Goal: Task Accomplishment & Management: Manage account settings

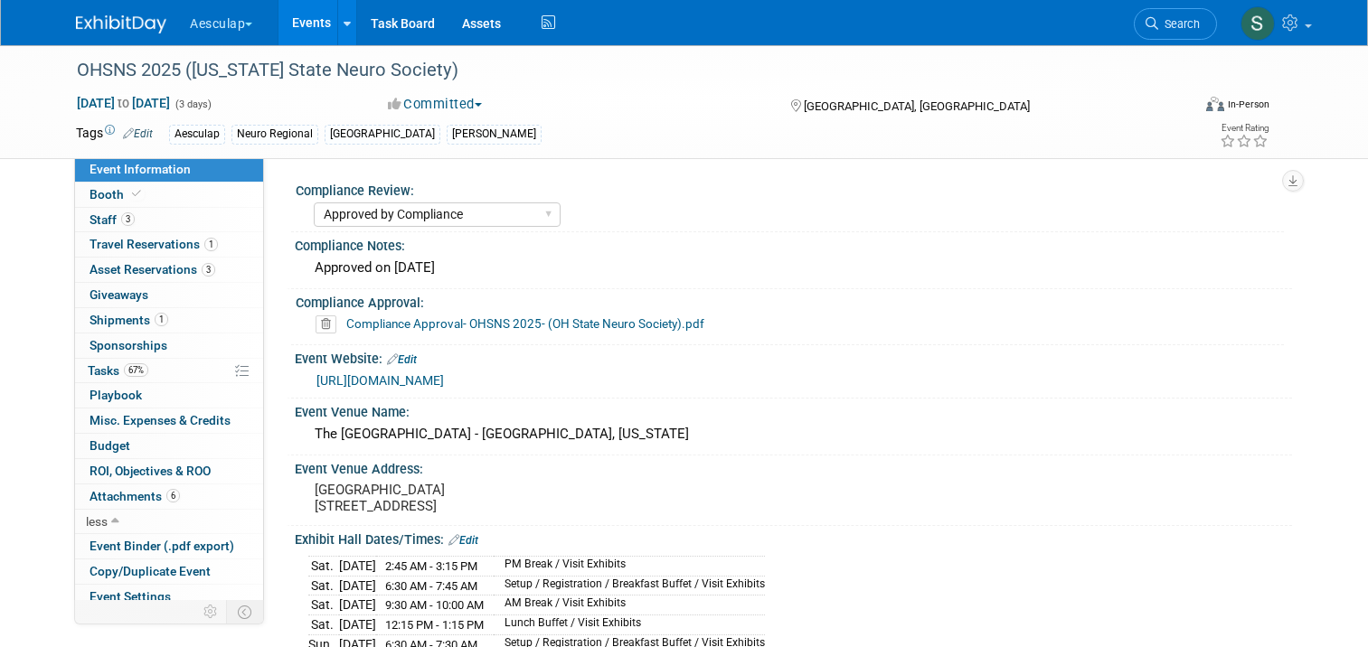
select select "Approved by Compliance"
select select "Neuro"
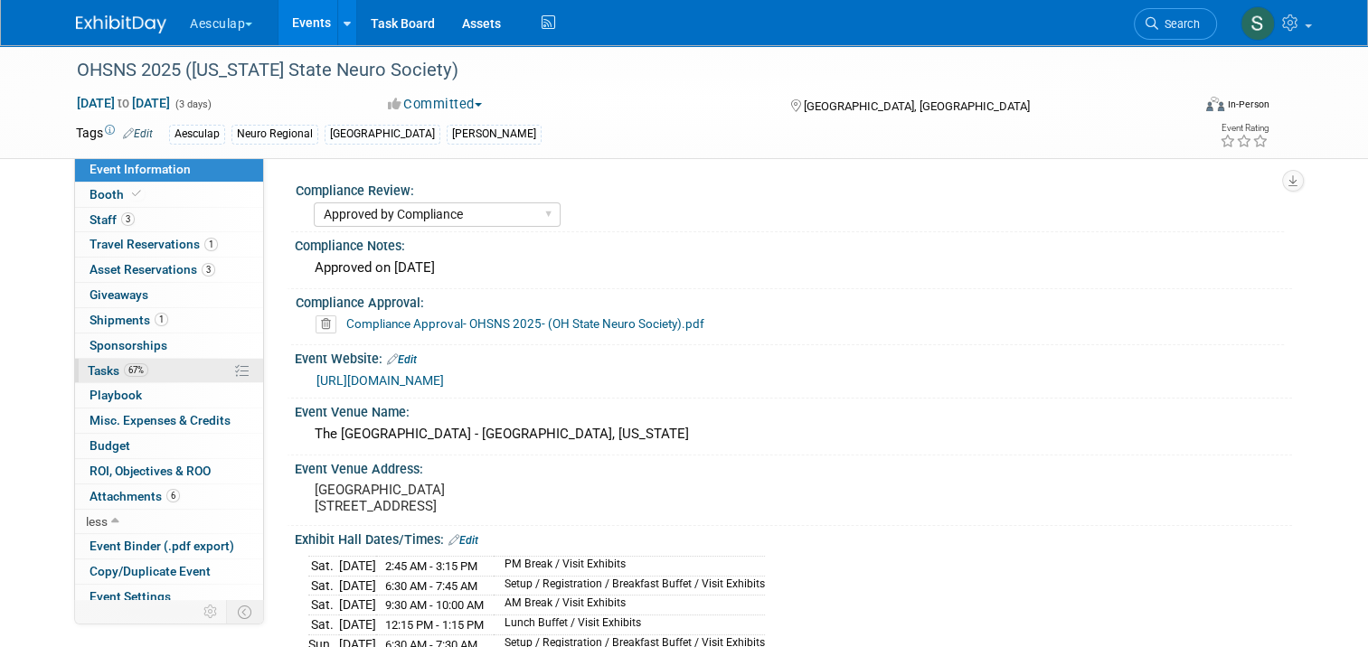
click at [88, 372] on span "Tasks 67%" at bounding box center [118, 370] width 61 height 14
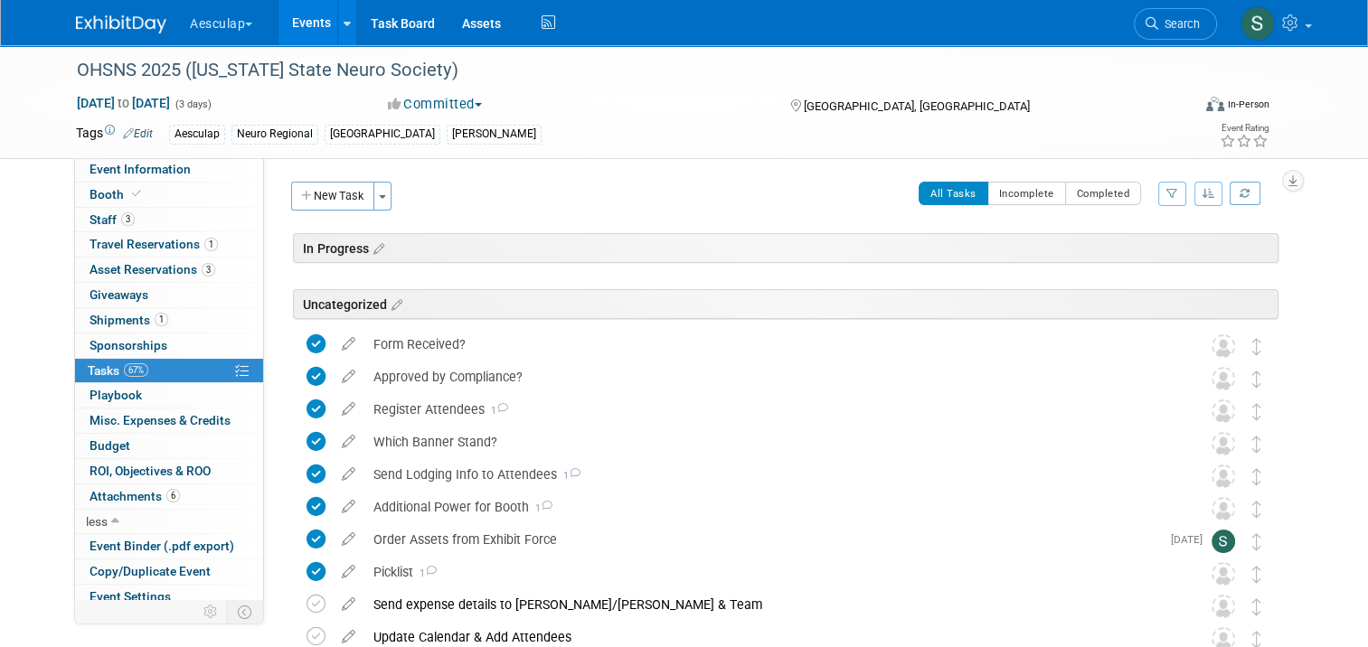
click at [297, 24] on link "Events" at bounding box center [311, 22] width 66 height 45
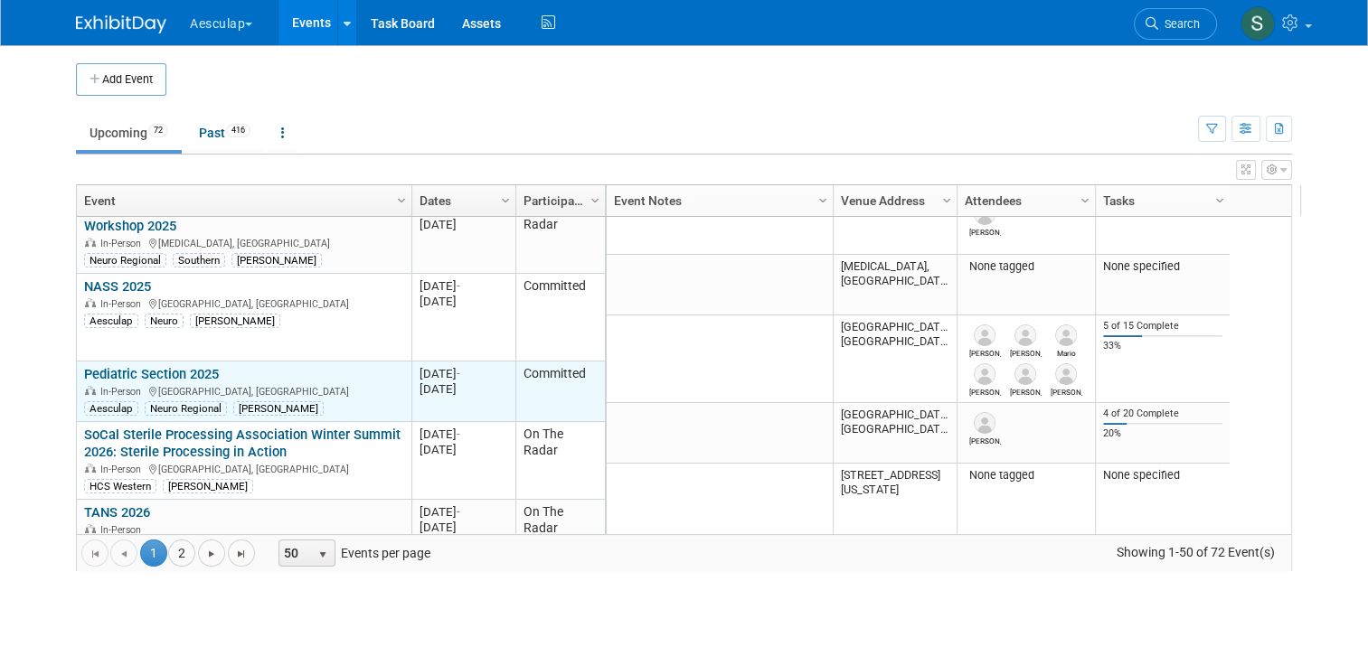
click at [174, 366] on link "Pediatric Section 2025" at bounding box center [151, 374] width 135 height 16
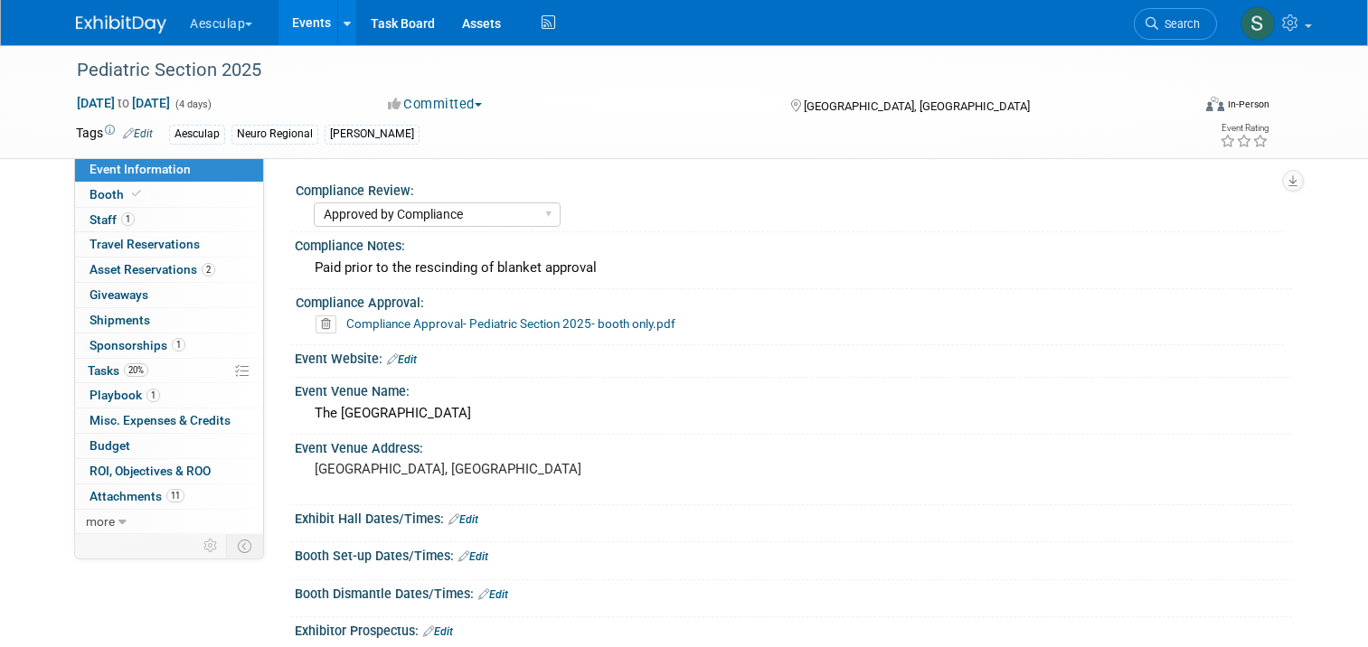
select select "Approved by Compliance"
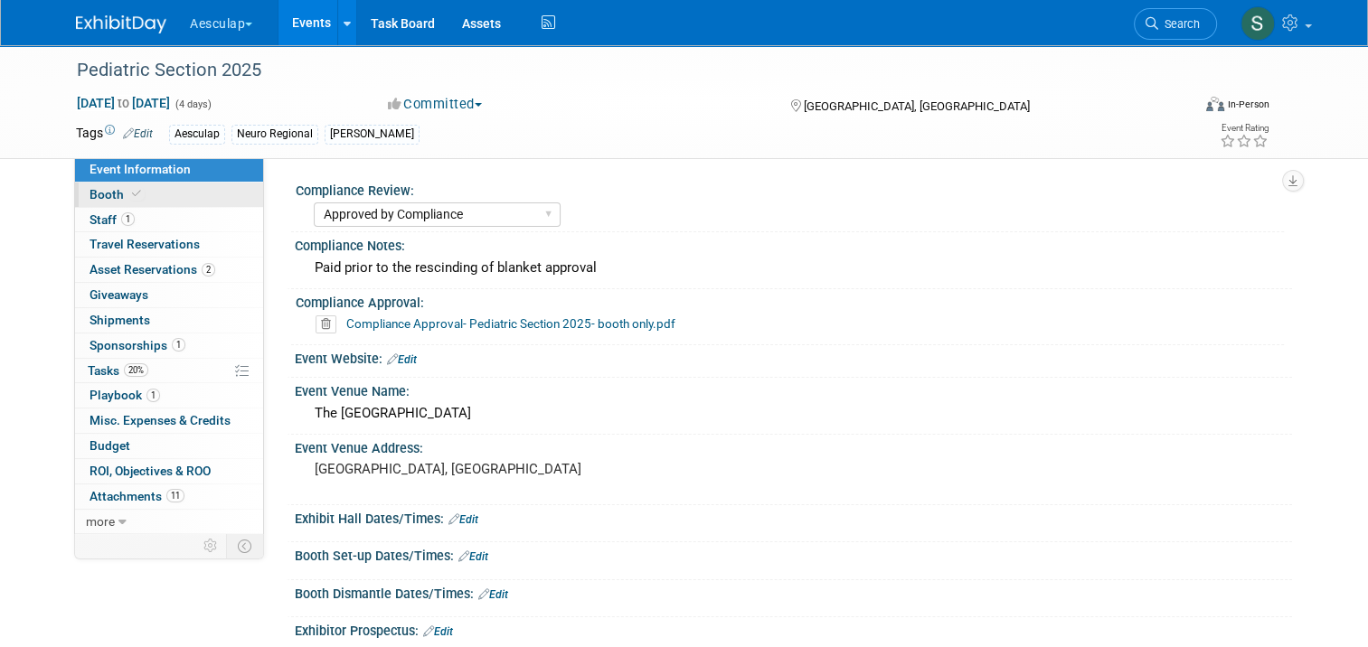
click at [89, 191] on span "Booth" at bounding box center [116, 194] width 55 height 14
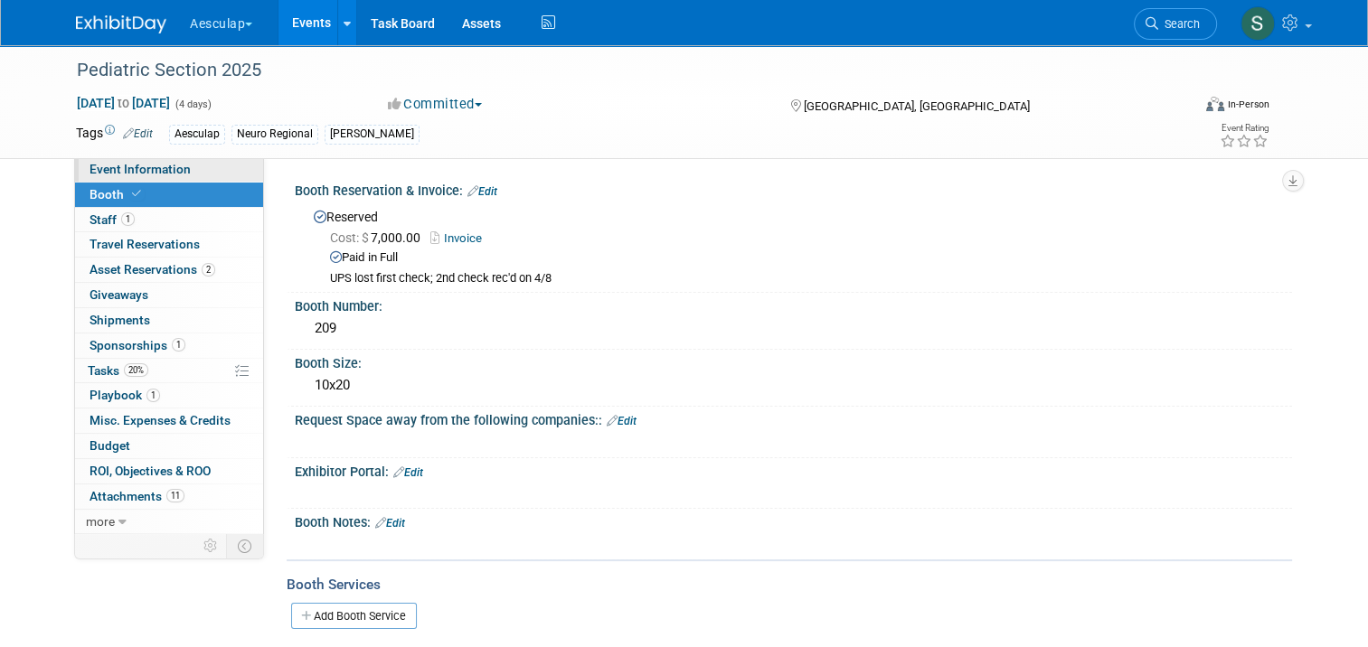
click at [127, 166] on span "Event Information" at bounding box center [139, 169] width 101 height 14
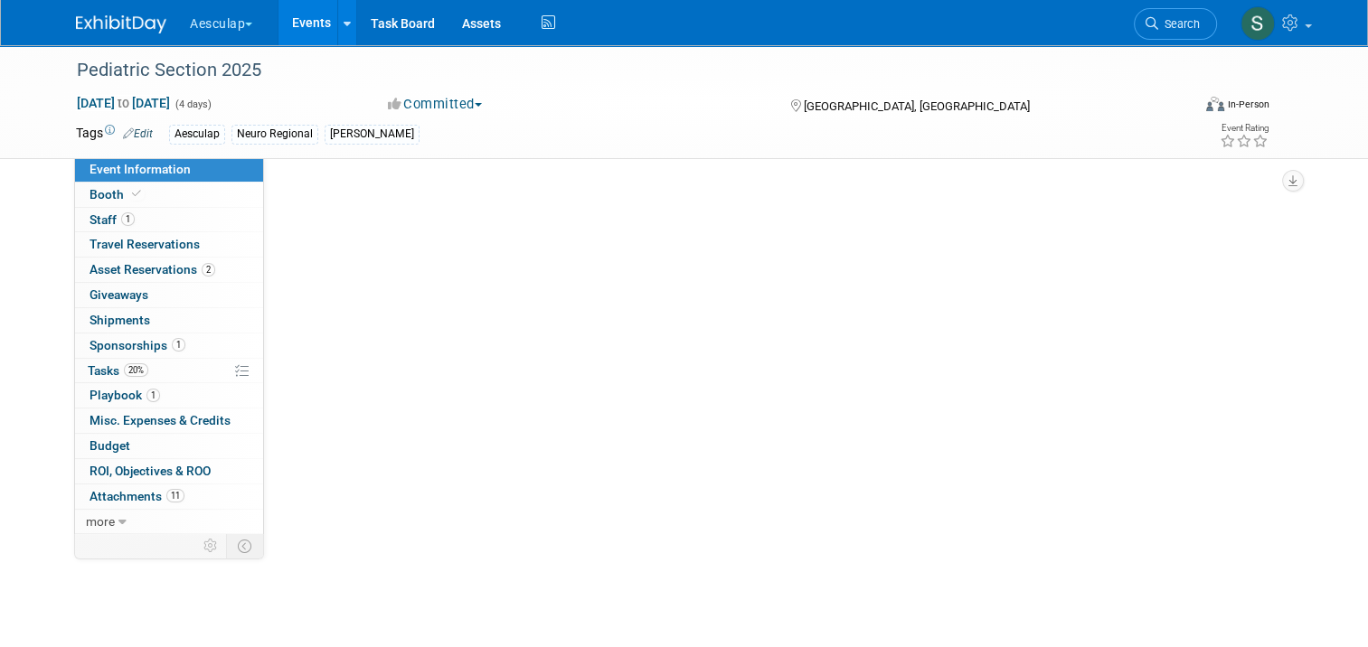
select select "Approved by Compliance"
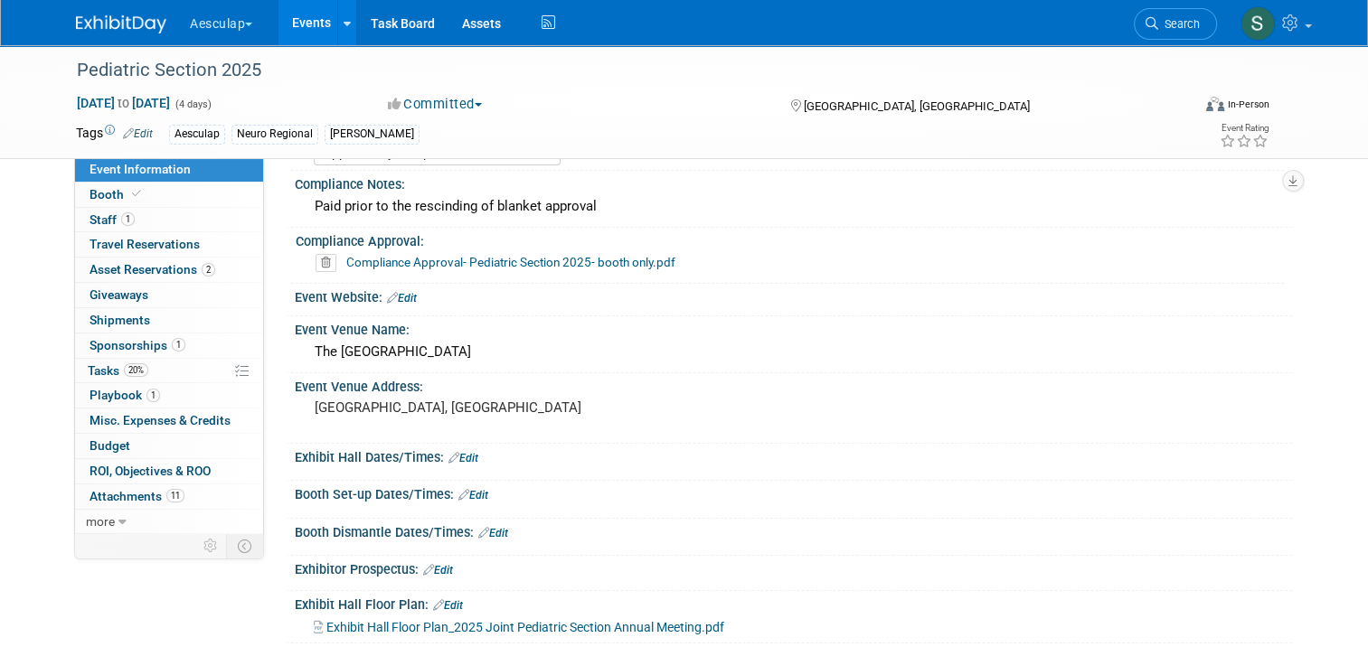
scroll to position [181, 0]
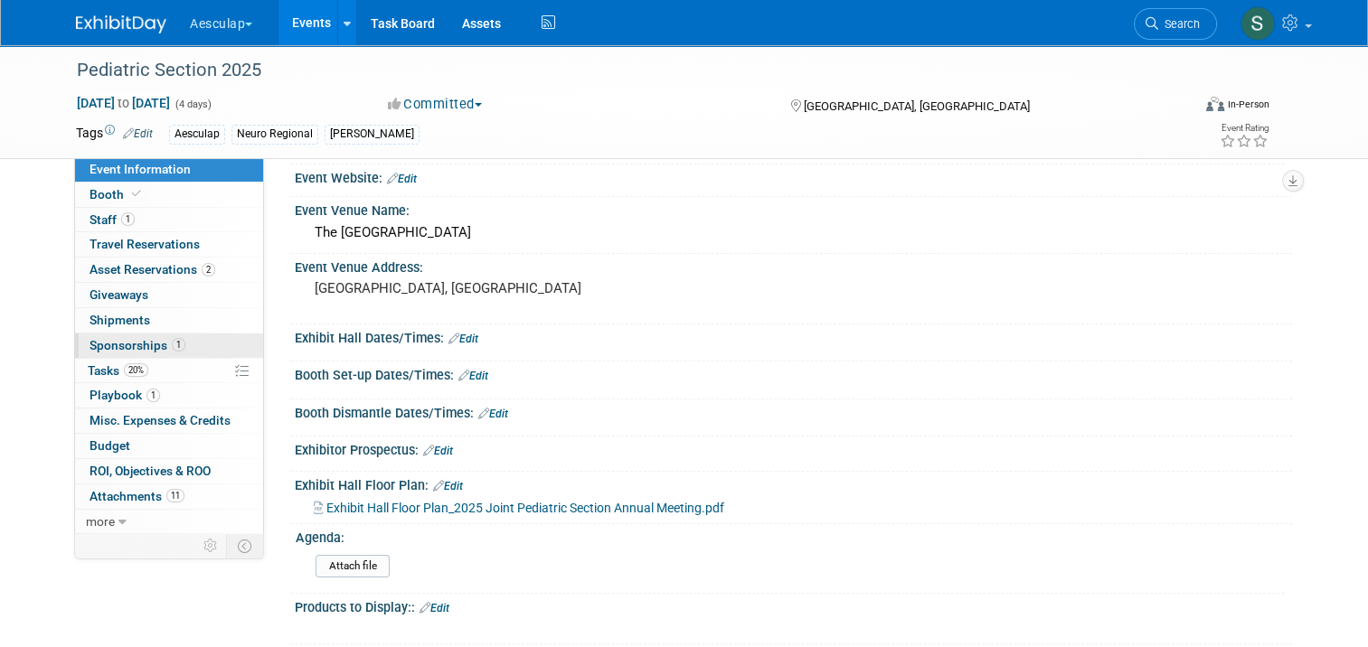
click at [105, 348] on span "Sponsorships 1" at bounding box center [137, 345] width 96 height 14
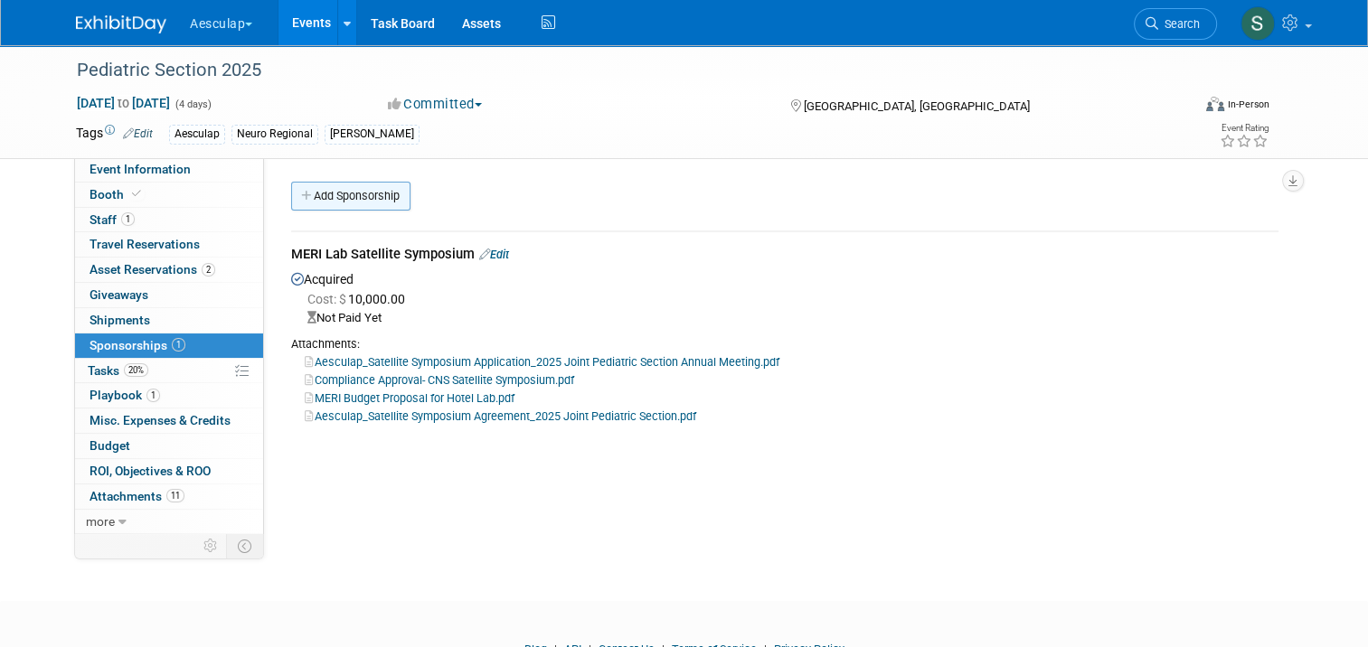
click at [349, 185] on link "Add Sponsorship" at bounding box center [350, 196] width 119 height 29
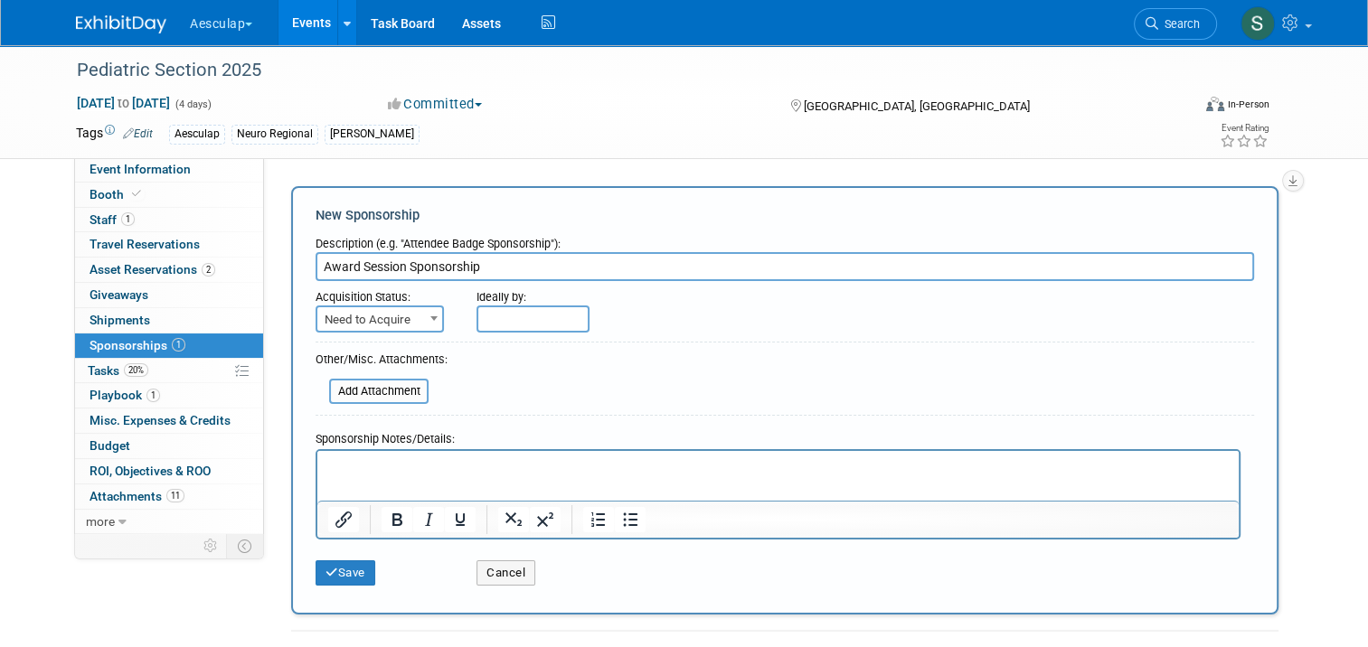
type input "Award Session Sponsorship"
click at [364, 455] on html at bounding box center [777, 462] width 921 height 25
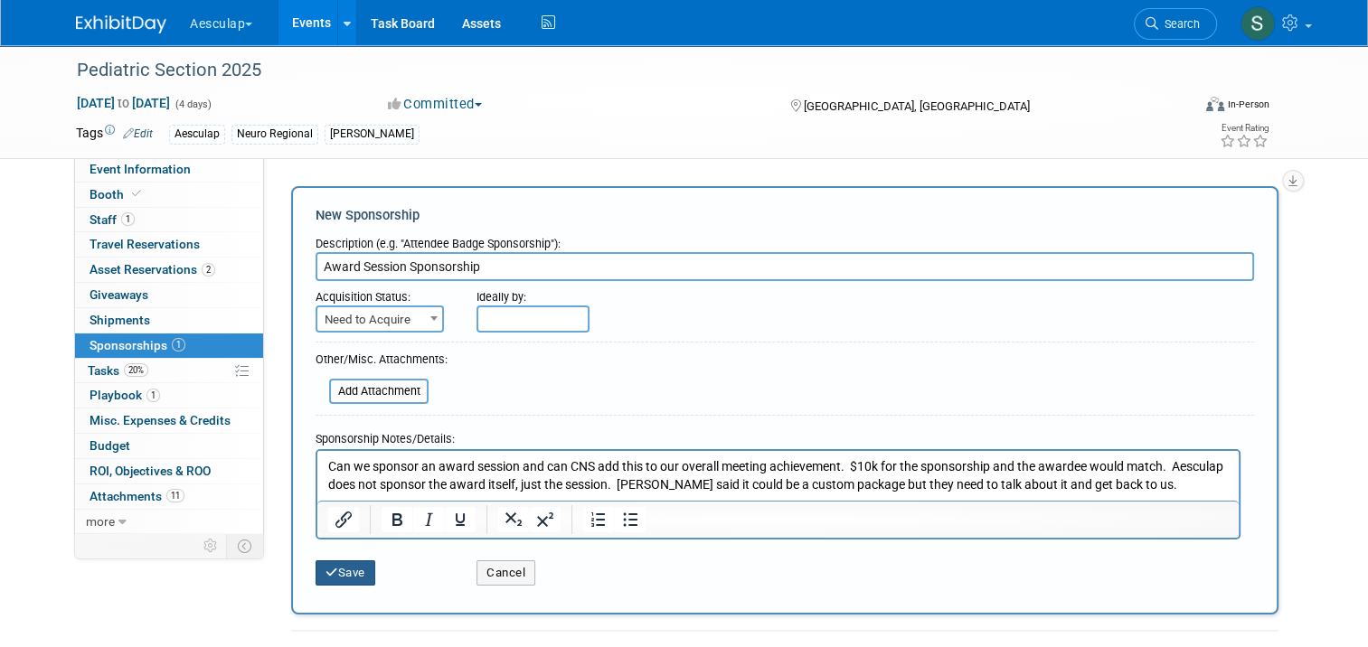
click at [328, 564] on button "Save" at bounding box center [345, 572] width 60 height 25
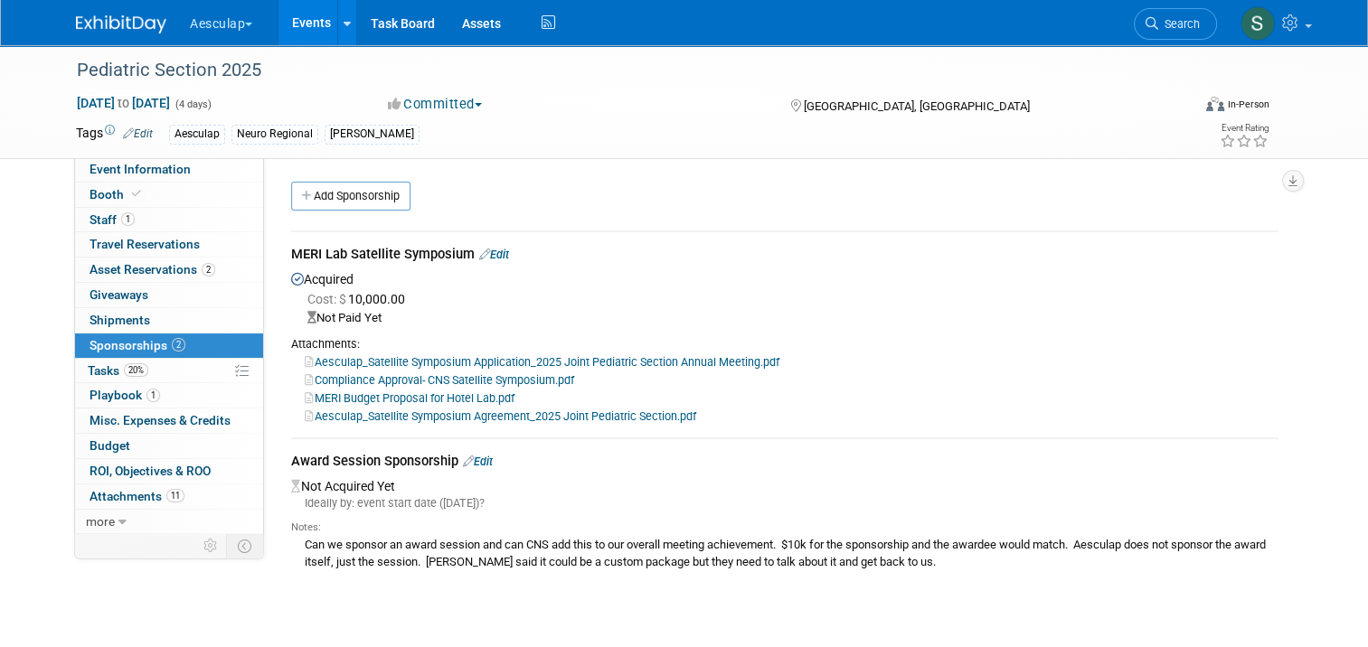
click at [1186, 39] on li "Search" at bounding box center [1175, 22] width 83 height 44
click at [1158, 28] on icon at bounding box center [1151, 23] width 13 height 13
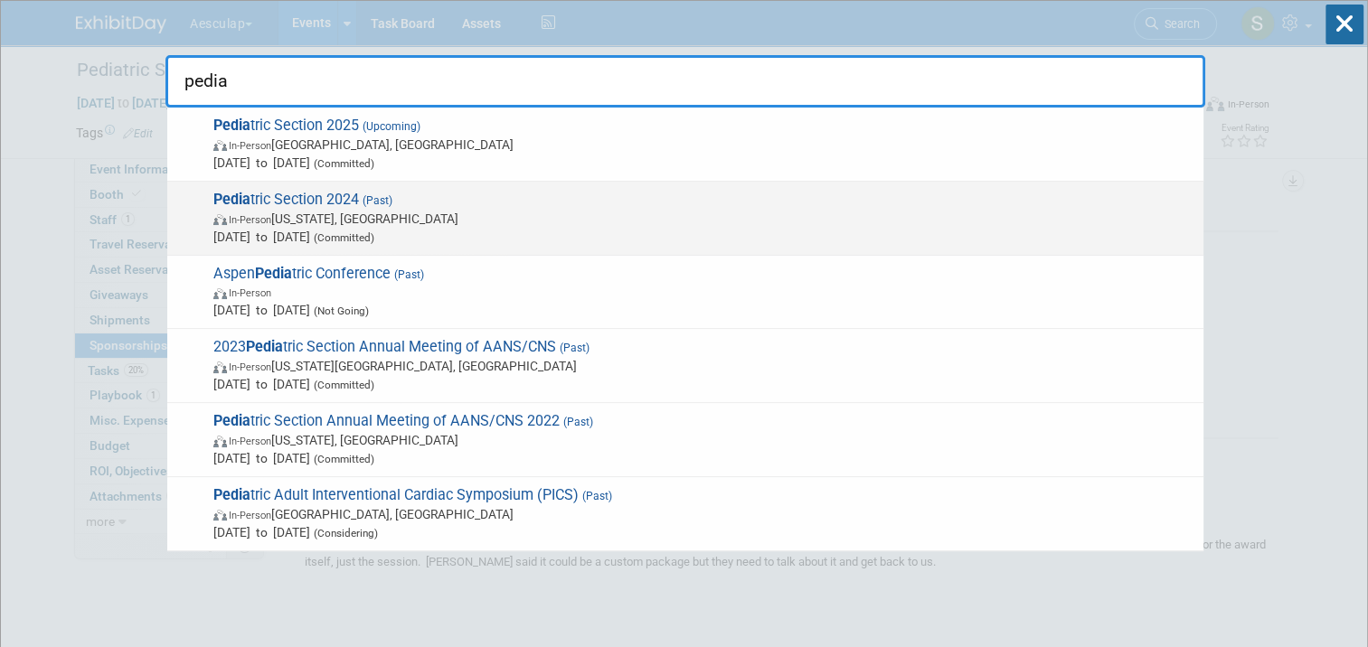
type input "pedia"
click at [264, 193] on span "Pedia tric Section 2024 (Past) In-Person [US_STATE], [GEOGRAPHIC_DATA] [DATE] t…" at bounding box center [701, 218] width 986 height 55
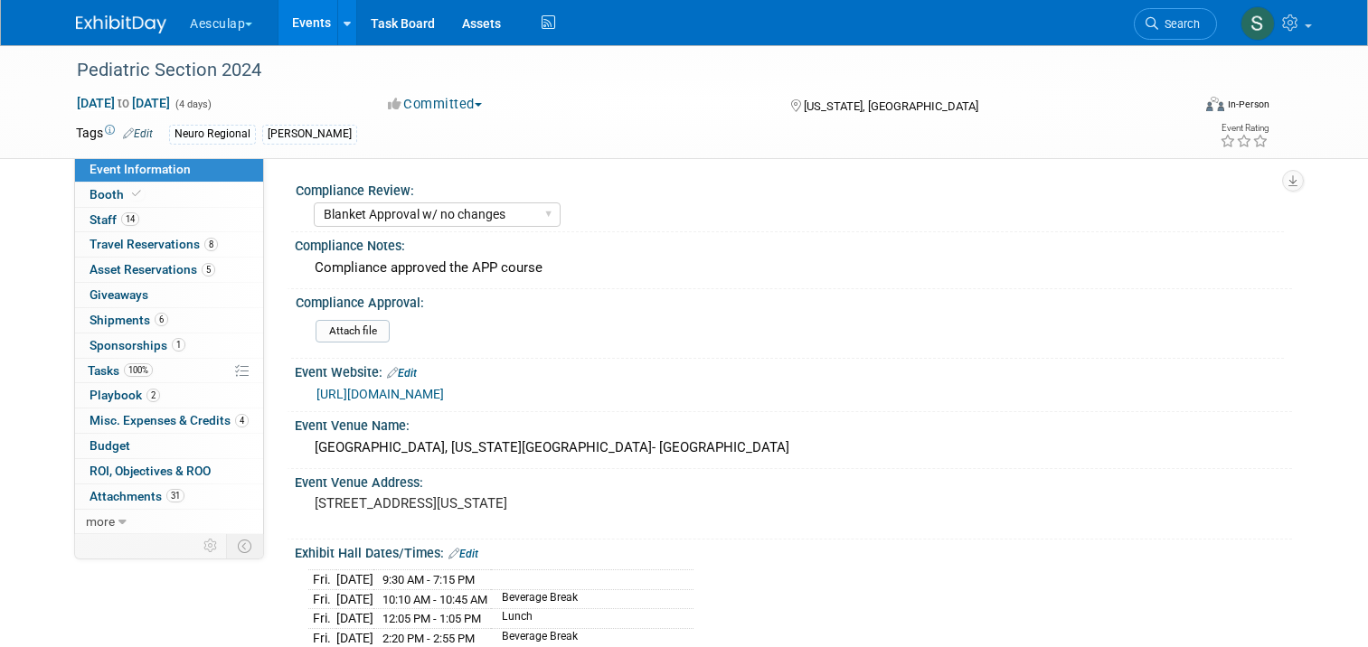
select select "Blanket Approval w/ no changes"
select select "Neuro"
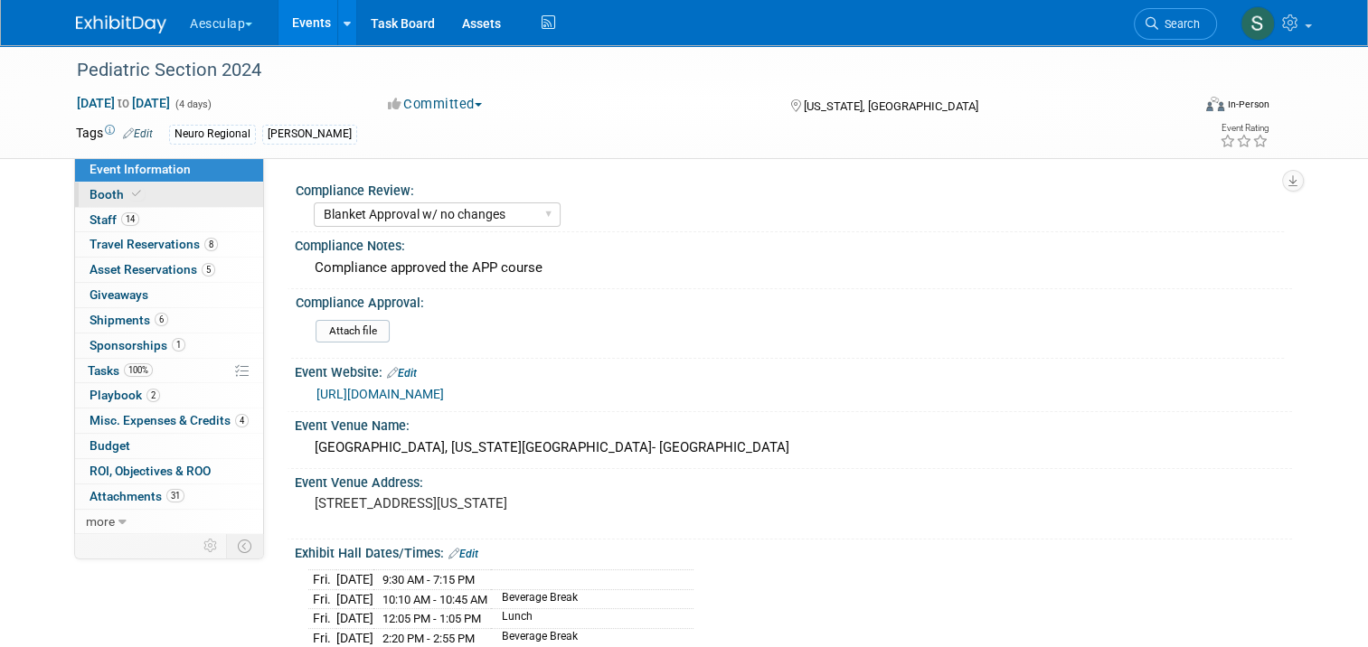
click at [99, 198] on span "Booth" at bounding box center [116, 194] width 55 height 14
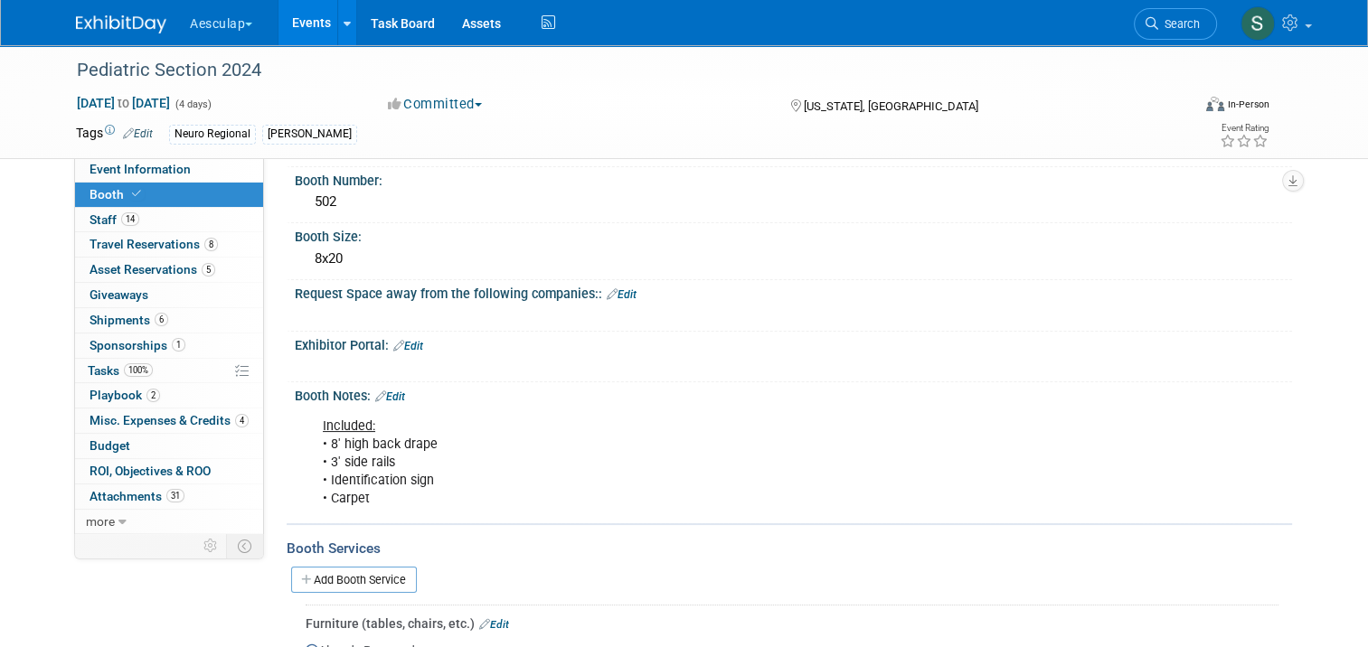
scroll to position [90, 0]
